Goal: Check status: Check status

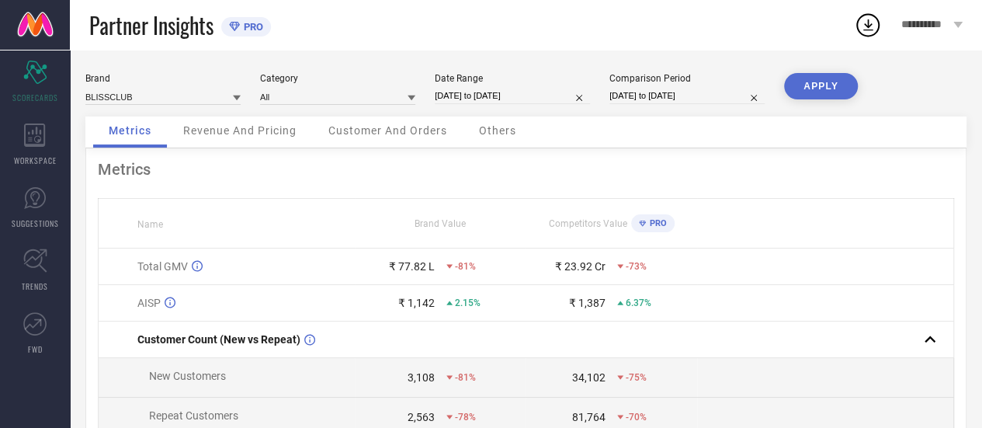
click at [637, 100] on input "[DATE] to [DATE]" at bounding box center [686, 96] width 155 height 16
select select "6"
select select "2025"
select select "7"
select select "2025"
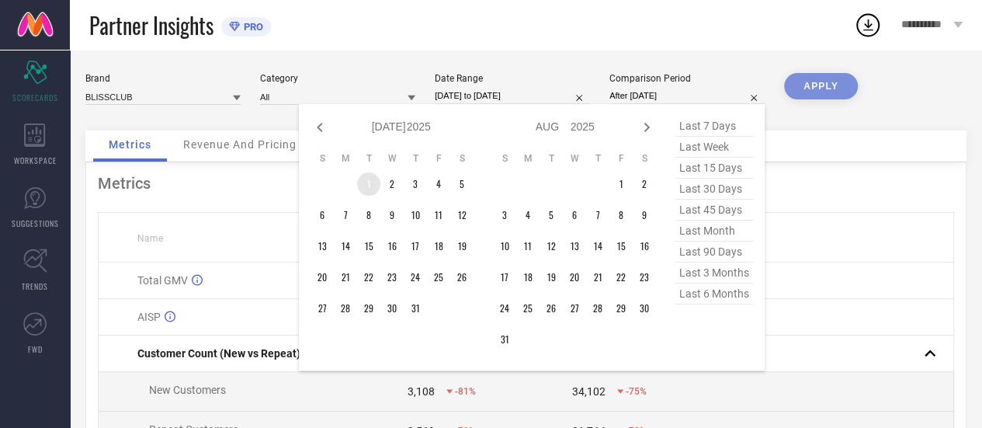
click at [366, 186] on td "1" at bounding box center [368, 183] width 23 height 23
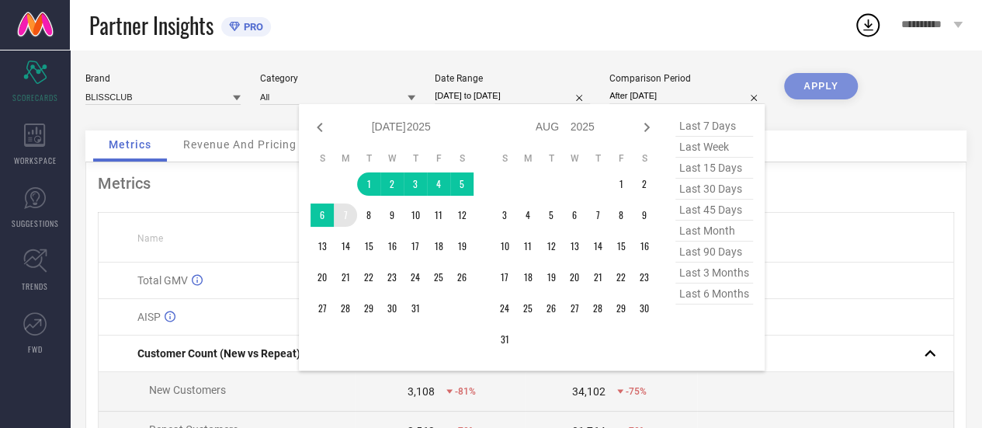
type input "[DATE] to [DATE]"
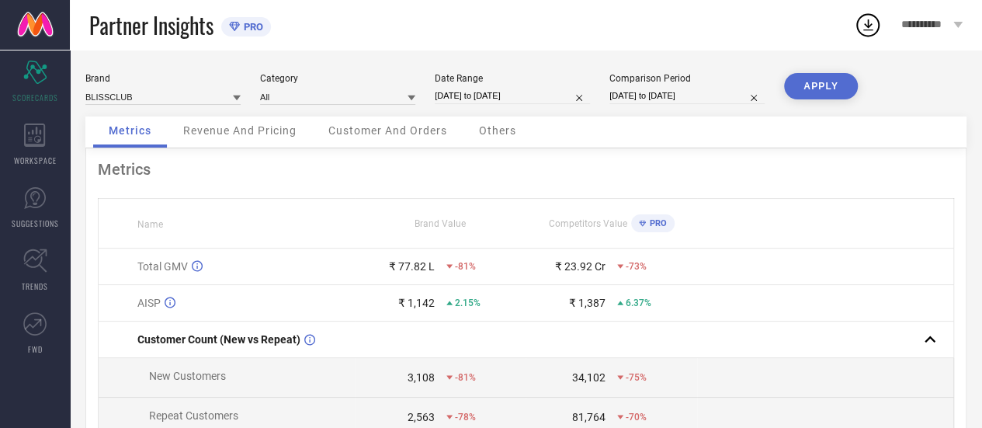
select select "6"
select select "2025"
select select "7"
select select "2025"
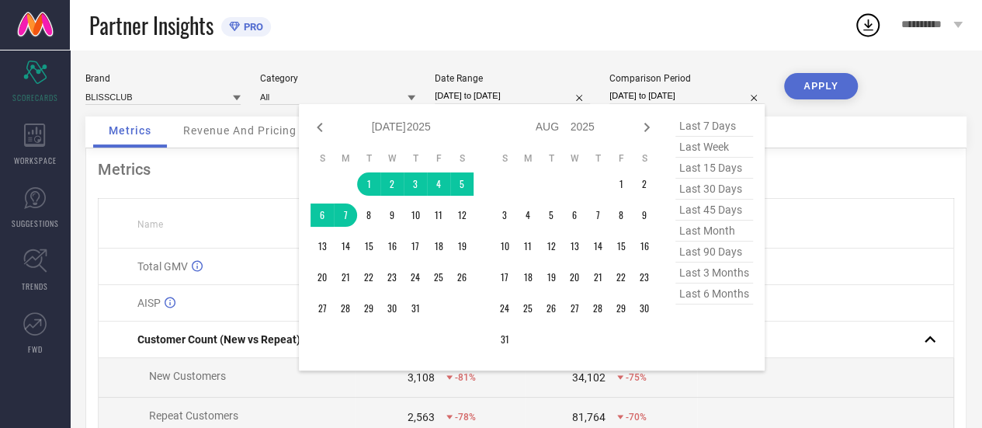
click at [651, 95] on input "[DATE] to [DATE]" at bounding box center [686, 96] width 155 height 16
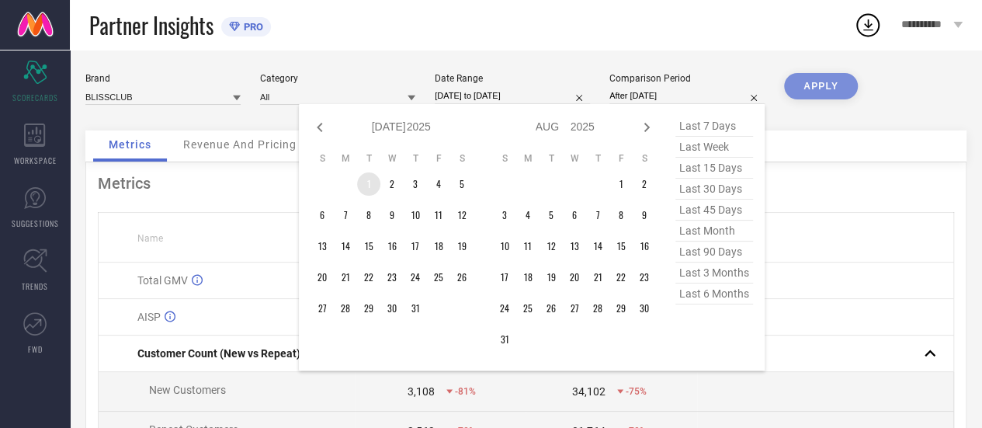
click at [365, 192] on td "1" at bounding box center [368, 183] width 23 height 23
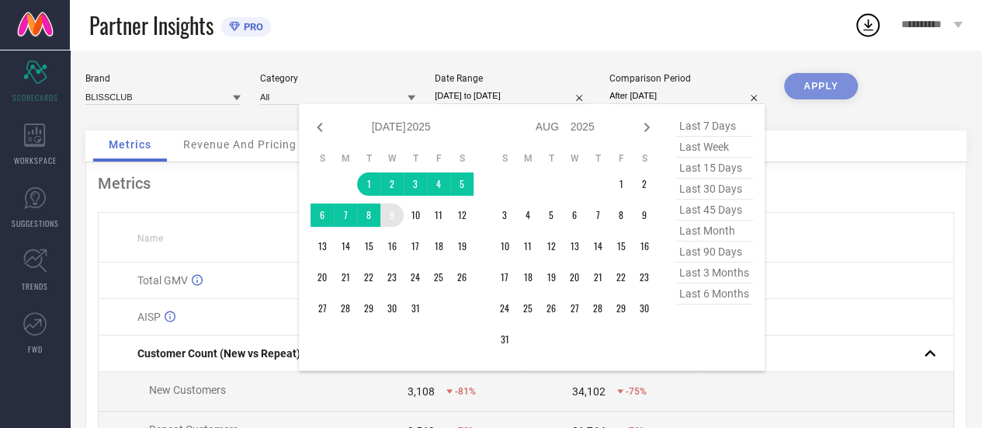
type input "[DATE] to [DATE]"
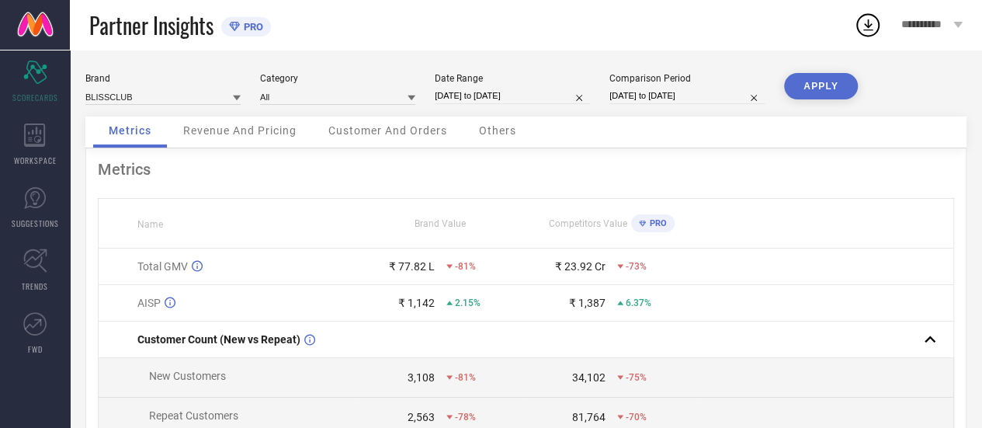
click at [837, 80] on button "APPLY" at bounding box center [821, 86] width 74 height 26
click at [236, 137] on span "Revenue And Pricing" at bounding box center [239, 130] width 113 height 12
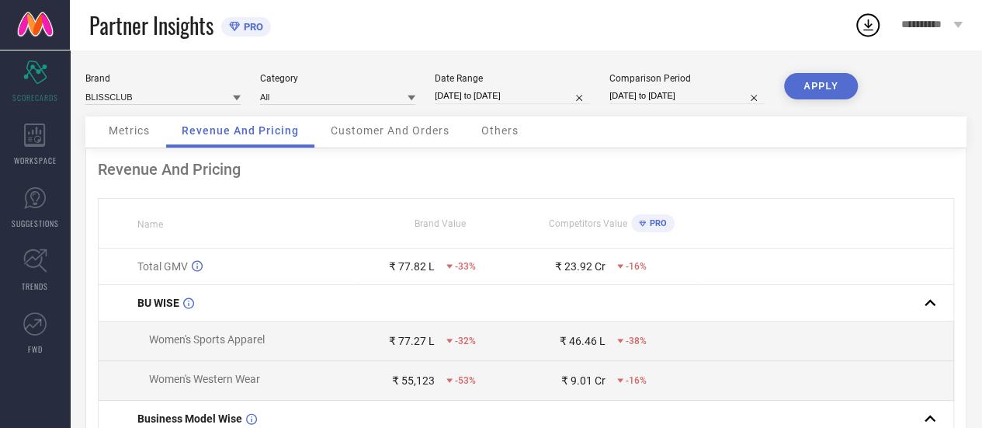
select select "6"
select select "2025"
select select "7"
select select "2025"
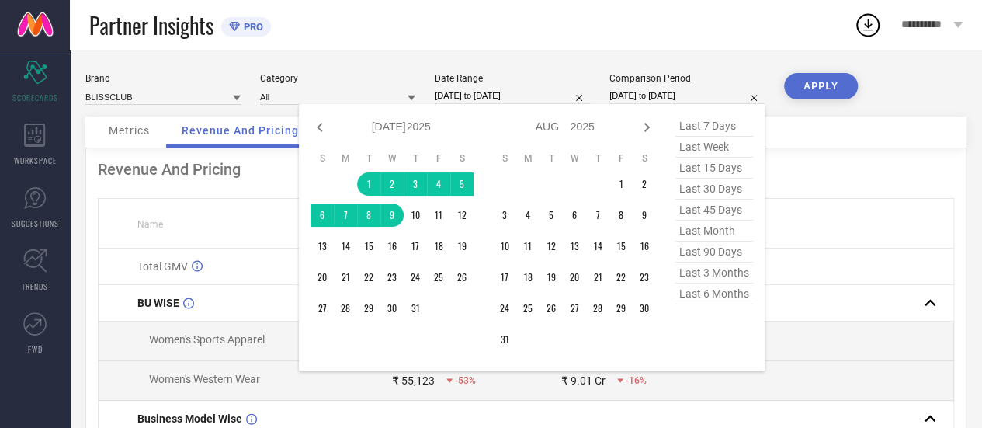
click at [675, 95] on input "[DATE] to [DATE]" at bounding box center [686, 96] width 155 height 16
click at [366, 183] on td "1" at bounding box center [368, 183] width 23 height 23
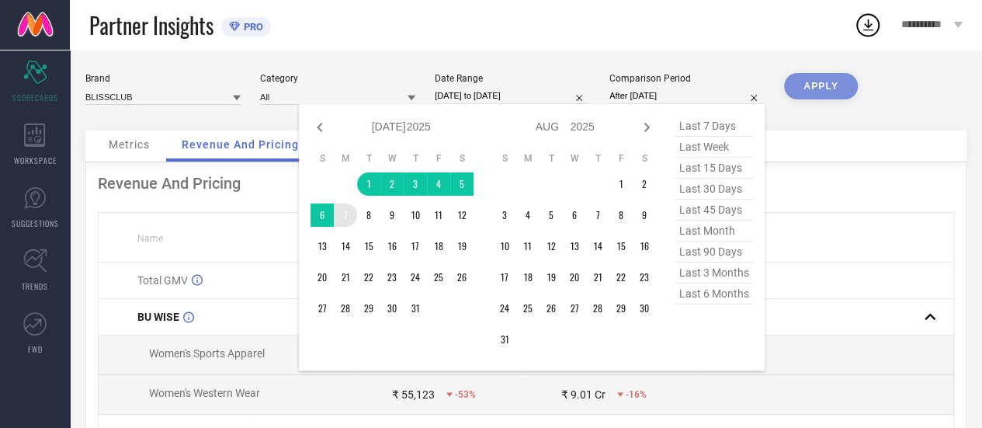
type input "[DATE] to [DATE]"
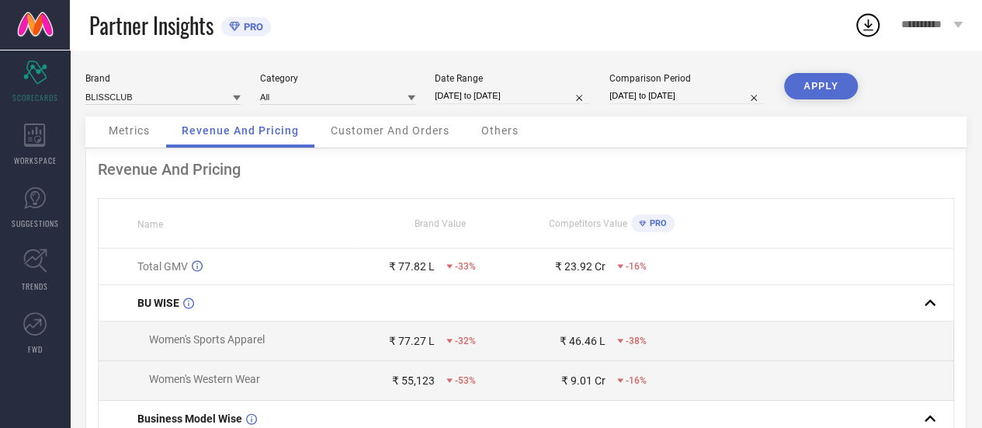
click at [831, 83] on button "APPLY" at bounding box center [821, 86] width 74 height 26
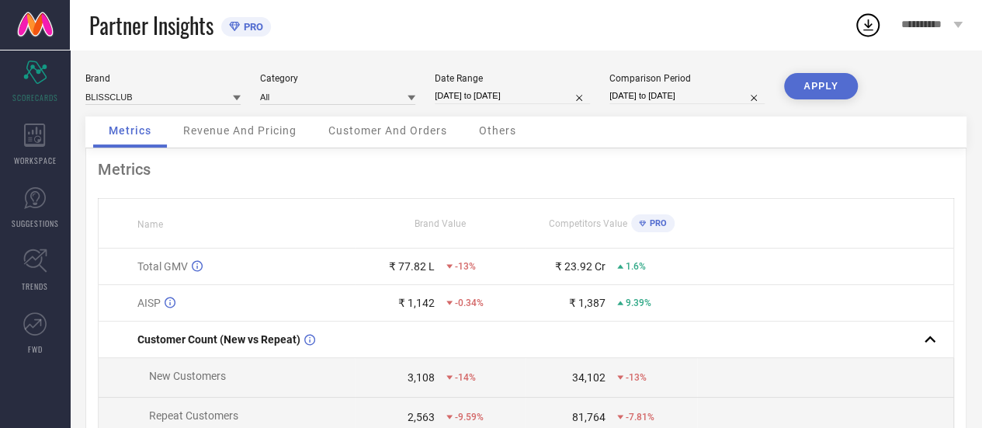
click at [272, 126] on span "Revenue And Pricing" at bounding box center [239, 130] width 113 height 12
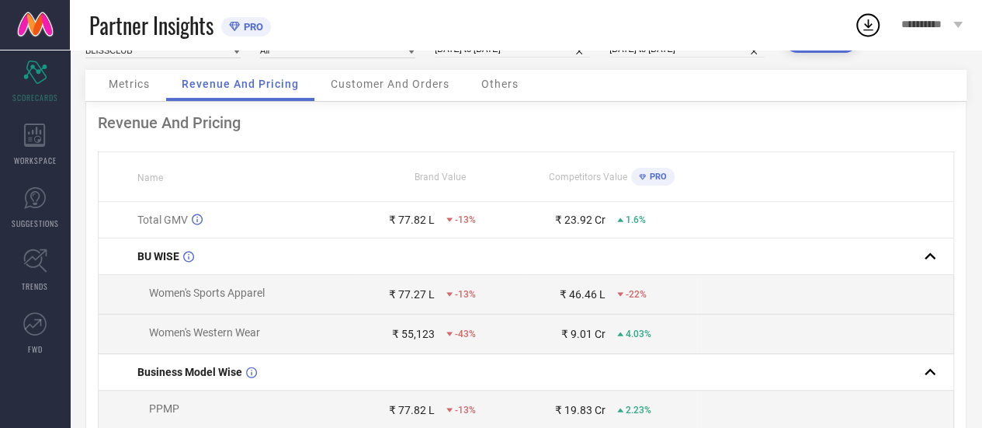
scroll to position [42, 0]
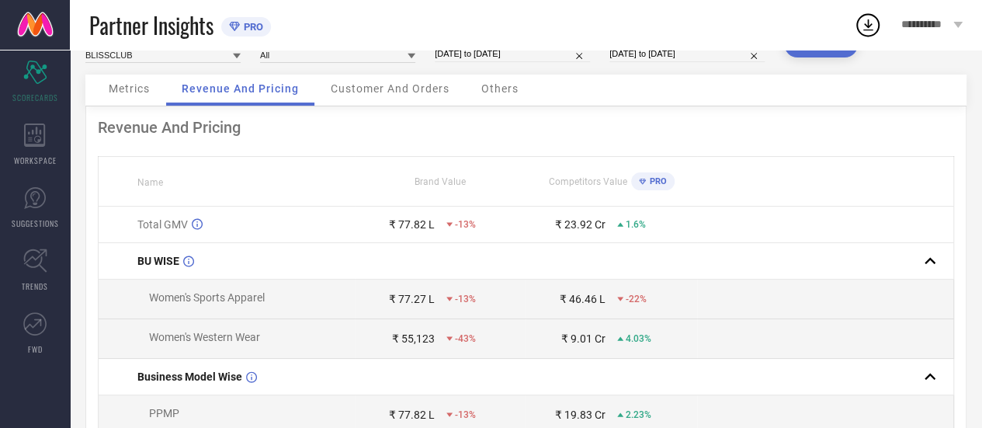
click at [651, 181] on span "PRO" at bounding box center [656, 181] width 21 height 10
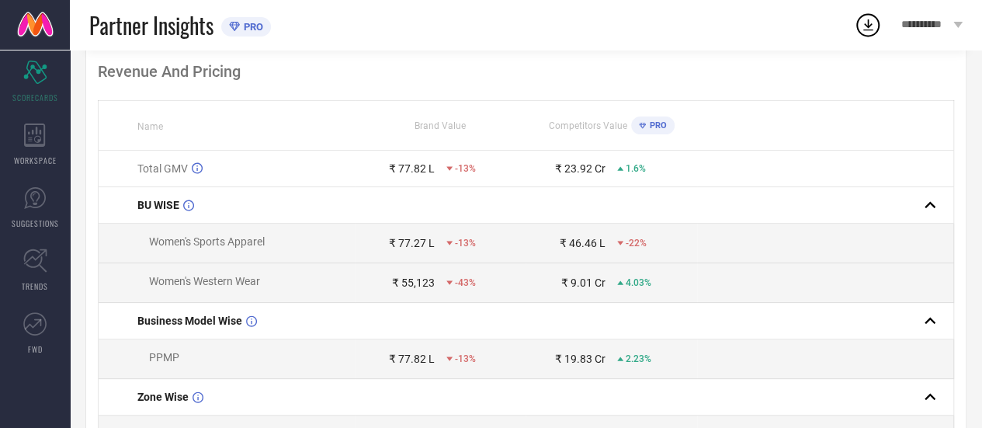
scroll to position [0, 0]
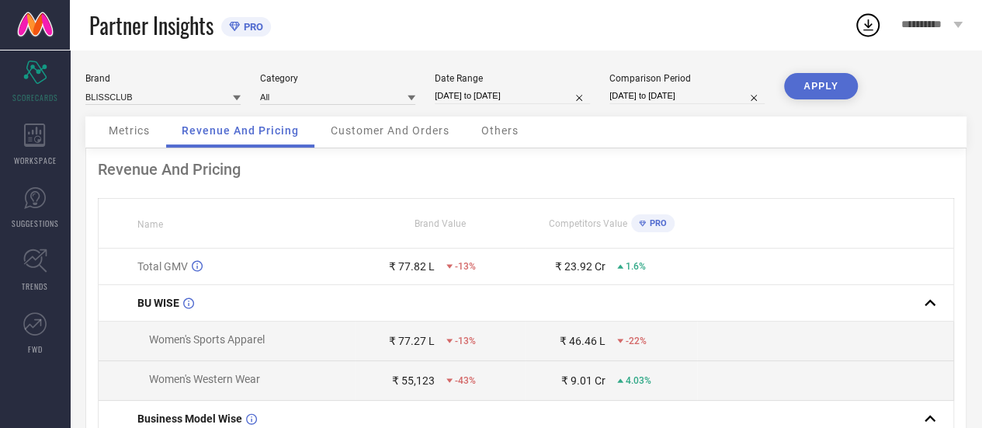
click at [142, 130] on span "Metrics" at bounding box center [129, 130] width 41 height 12
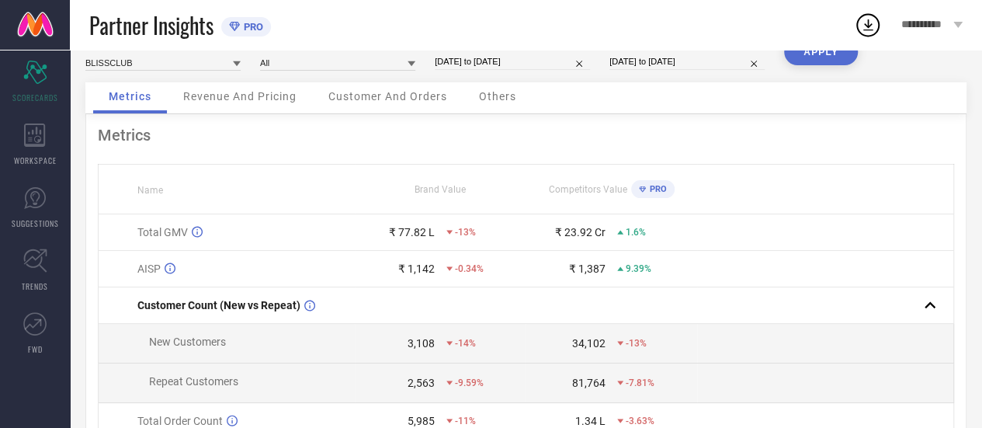
scroll to position [33, 0]
drag, startPoint x: 547, startPoint y: 190, endPoint x: 626, endPoint y: 191, distance: 78.4
click at [626, 191] on div "Competitors Value PRO" at bounding box center [610, 190] width 169 height 26
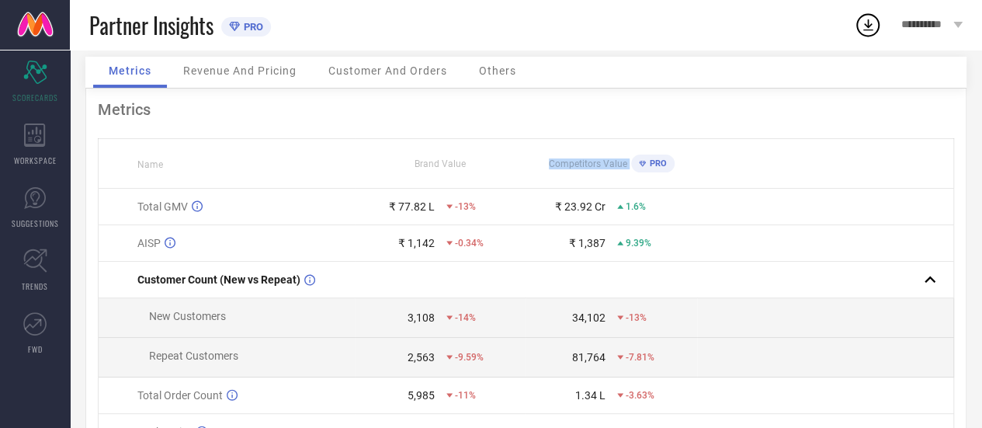
scroll to position [0, 0]
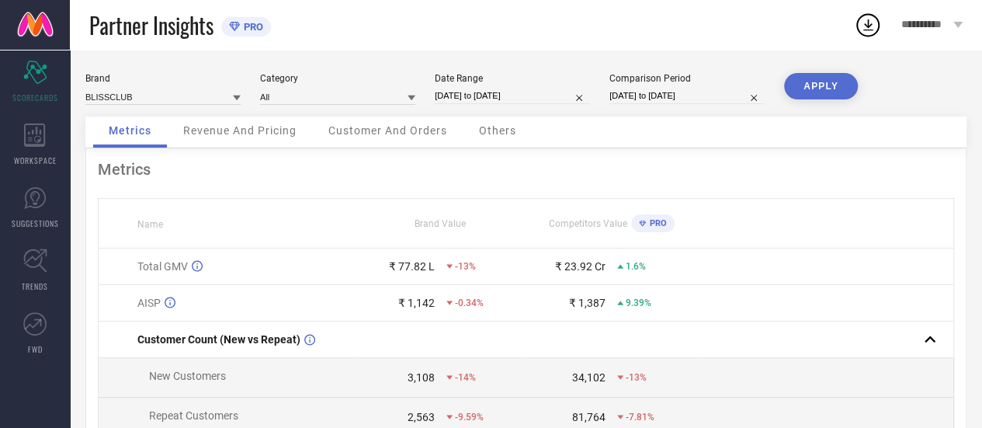
click at [428, 127] on span "Customer And Orders" at bounding box center [387, 130] width 119 height 12
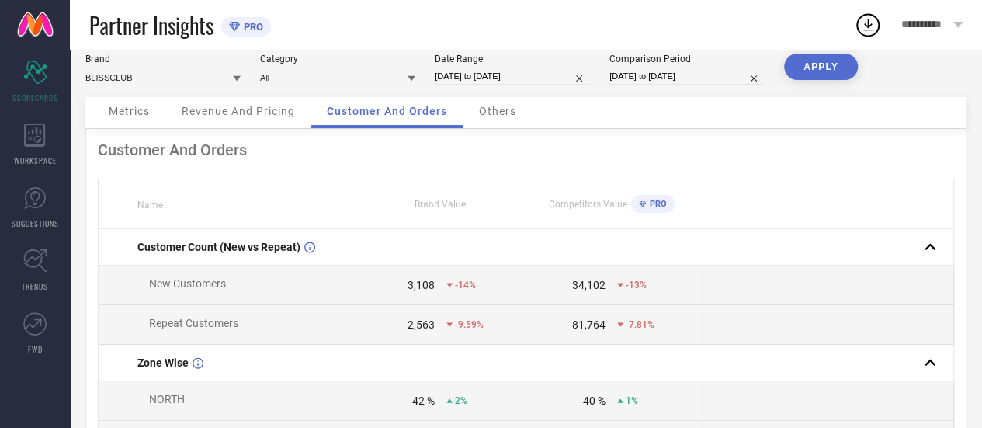
scroll to position [19, 0]
click at [508, 113] on span "Others" at bounding box center [497, 112] width 37 height 12
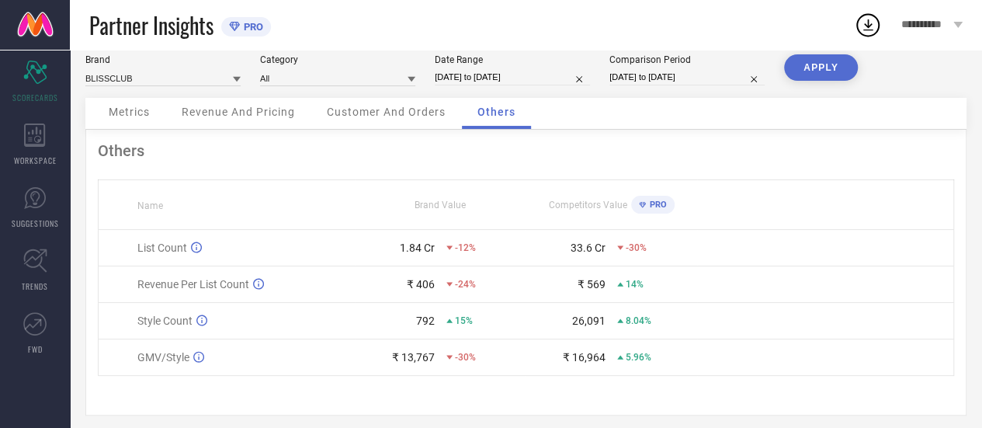
scroll to position [0, 0]
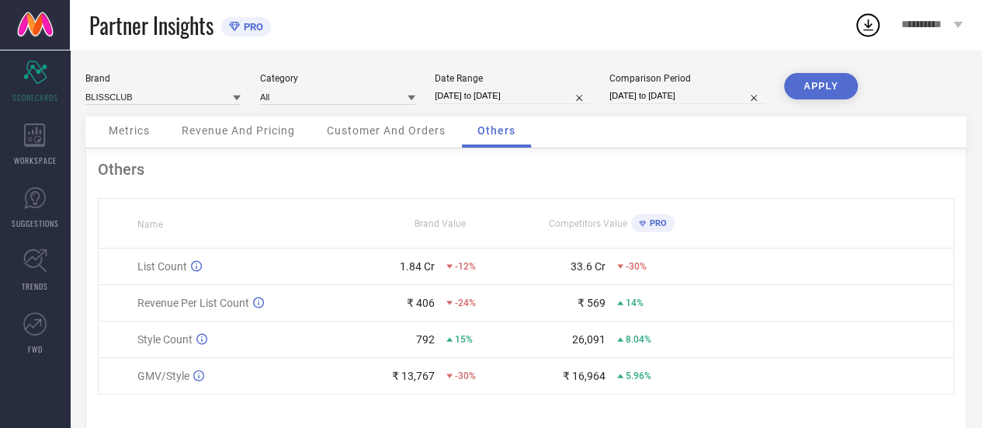
click at [139, 141] on div "Metrics" at bounding box center [129, 131] width 72 height 31
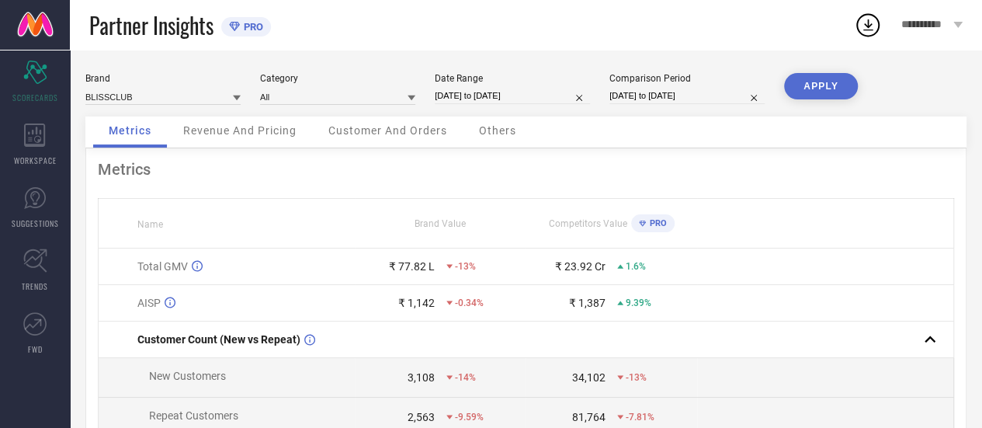
click at [258, 120] on div "Revenue And Pricing" at bounding box center [240, 131] width 144 height 31
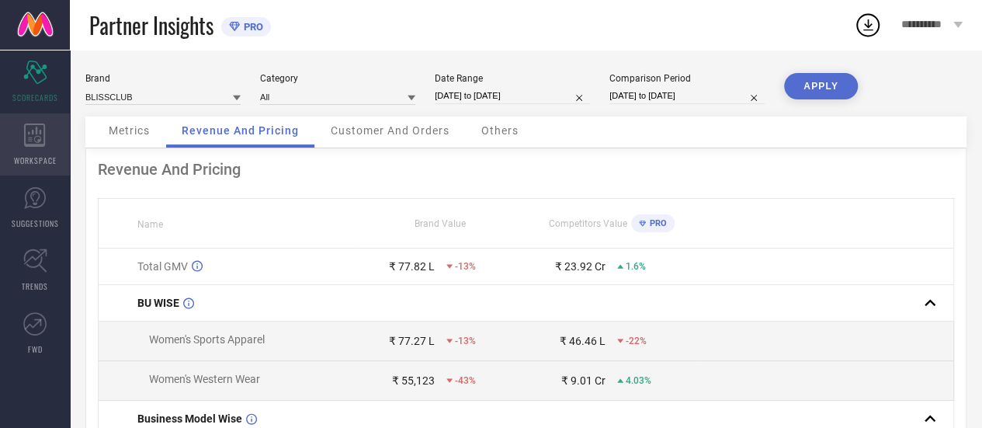
click at [31, 151] on div "WORKSPACE" at bounding box center [35, 144] width 70 height 62
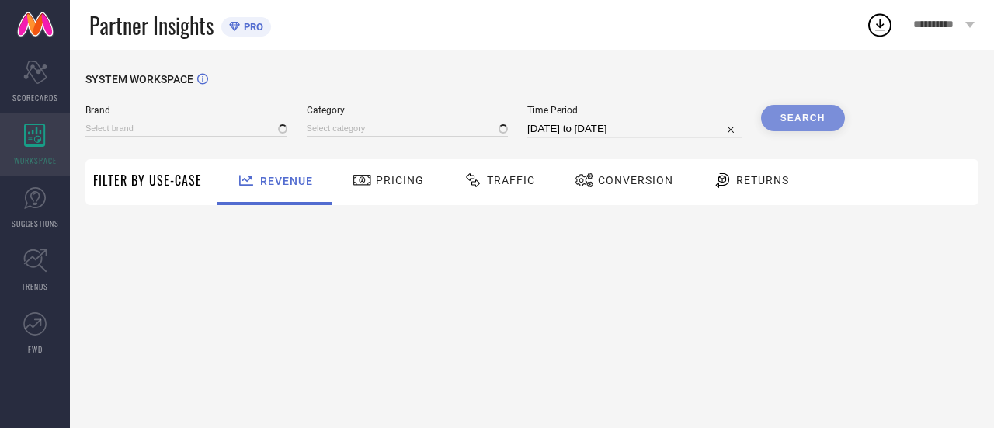
type input "BLISSCLUB"
type input "All"
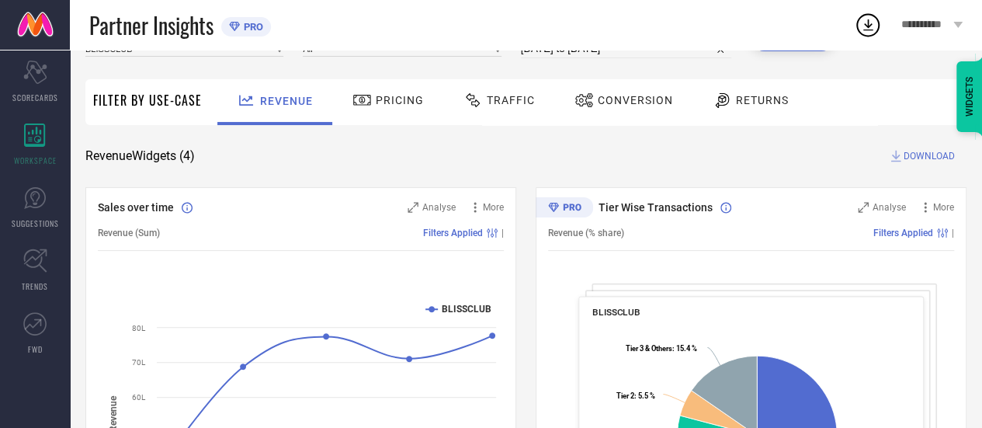
scroll to position [36, 0]
